Goal: Communication & Community: Participate in discussion

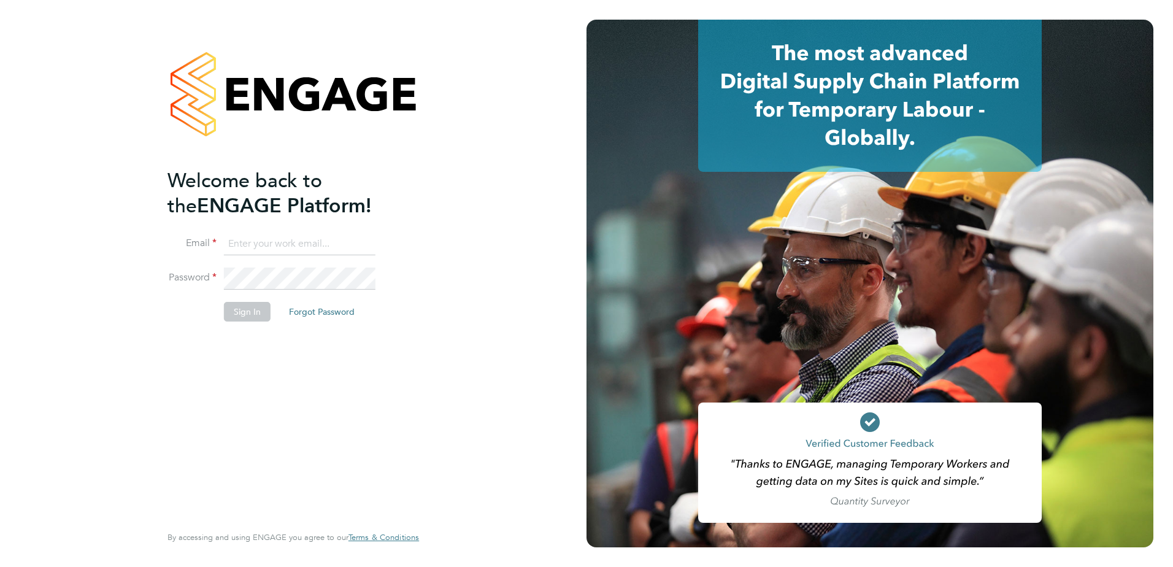
click at [272, 244] on input at bounding box center [300, 244] width 152 height 22
type input "mw@dovetailslate.co.uk"
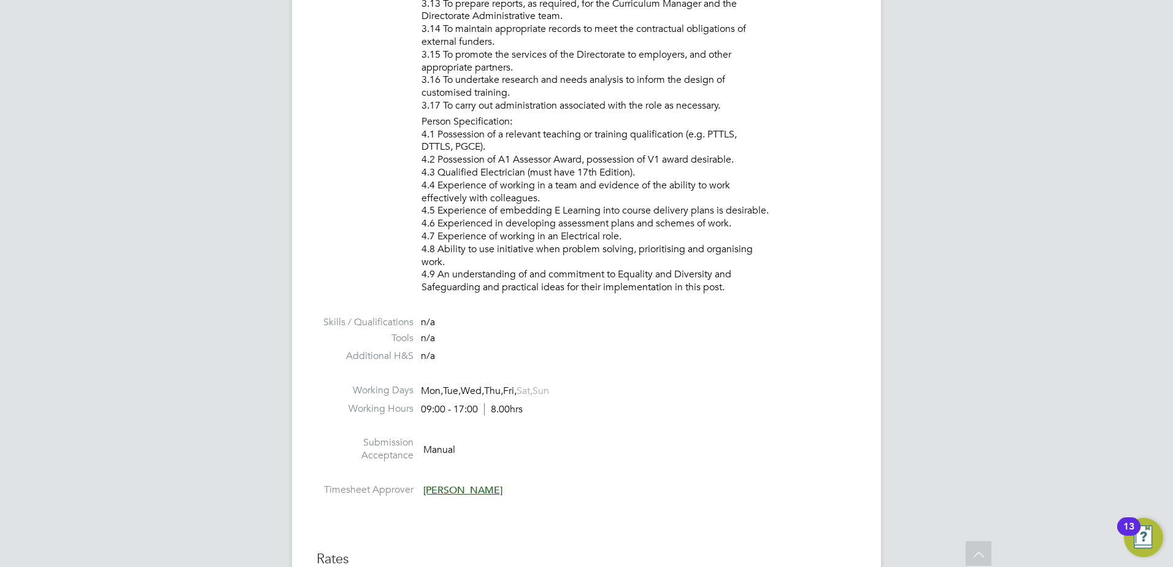
scroll to position [1963, 0]
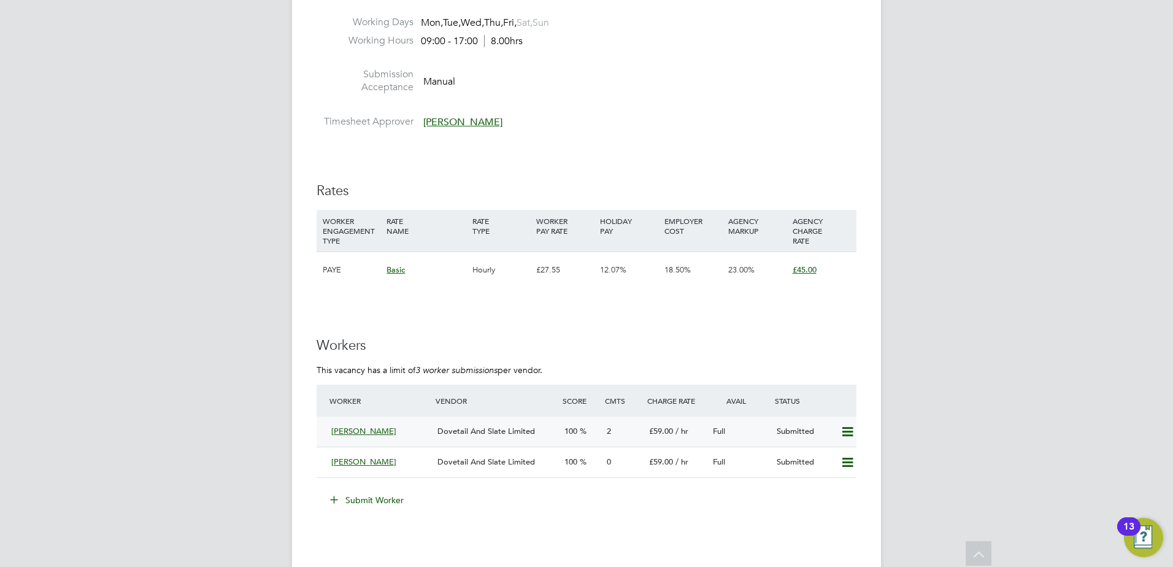
click at [434, 437] on div "Dovetail And Slate Limited" at bounding box center [496, 431] width 127 height 20
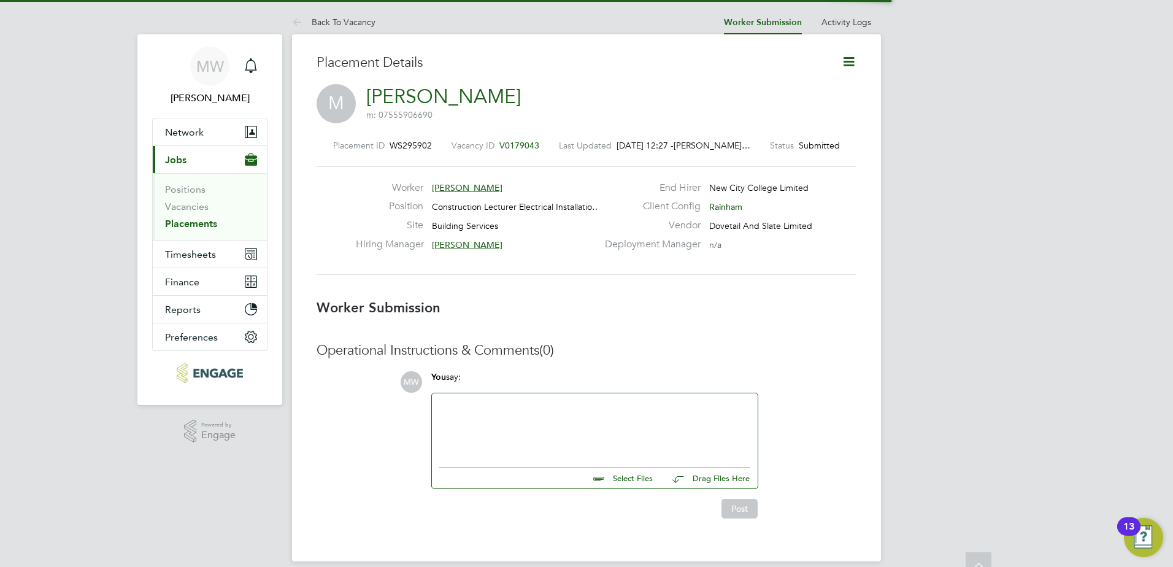
scroll to position [12, 86]
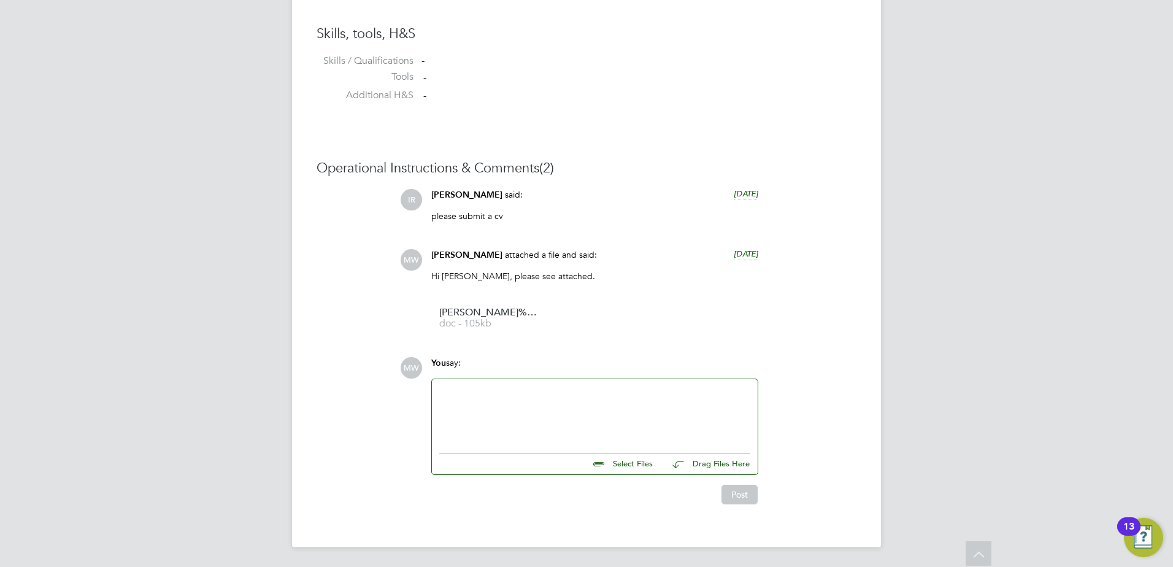
click at [494, 413] on div at bounding box center [594, 412] width 311 height 53
click at [748, 496] on button "Post" at bounding box center [739, 495] width 36 height 20
